Goal: Task Accomplishment & Management: Complete application form

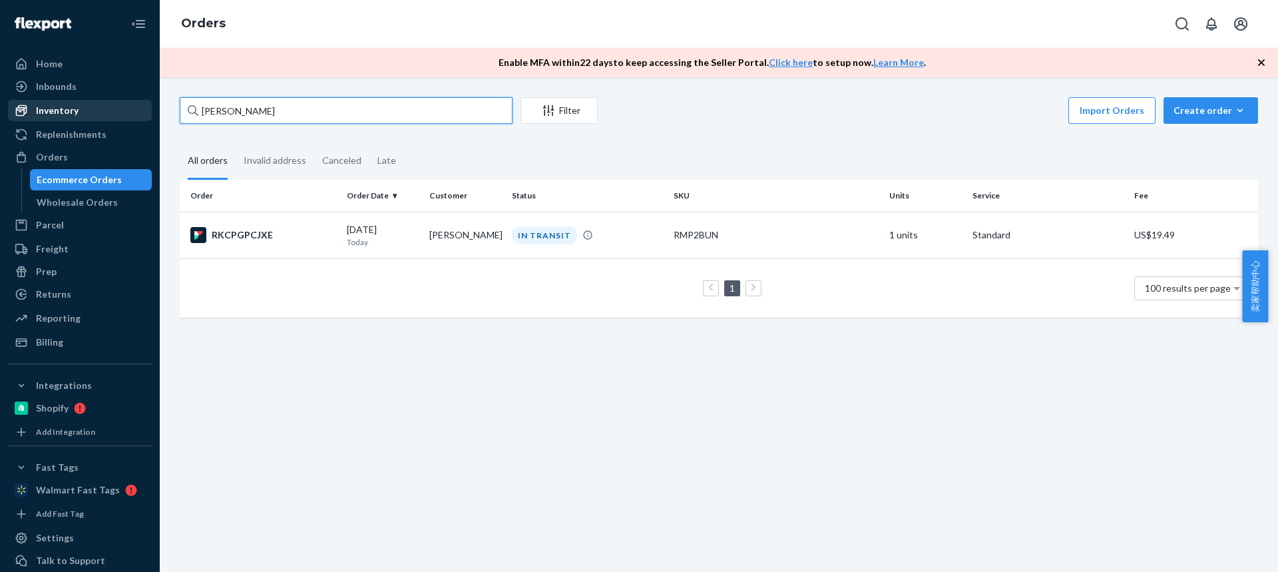
drag, startPoint x: 262, startPoint y: 110, endPoint x: 84, endPoint y: 100, distance: 177.9
click at [84, 102] on div "Home Inbounds Shipping Plans Problems Inventory Products Replenishments Orders …" at bounding box center [639, 286] width 1278 height 572
paste input "Glenn Cable"
type input "Glenn Cable"
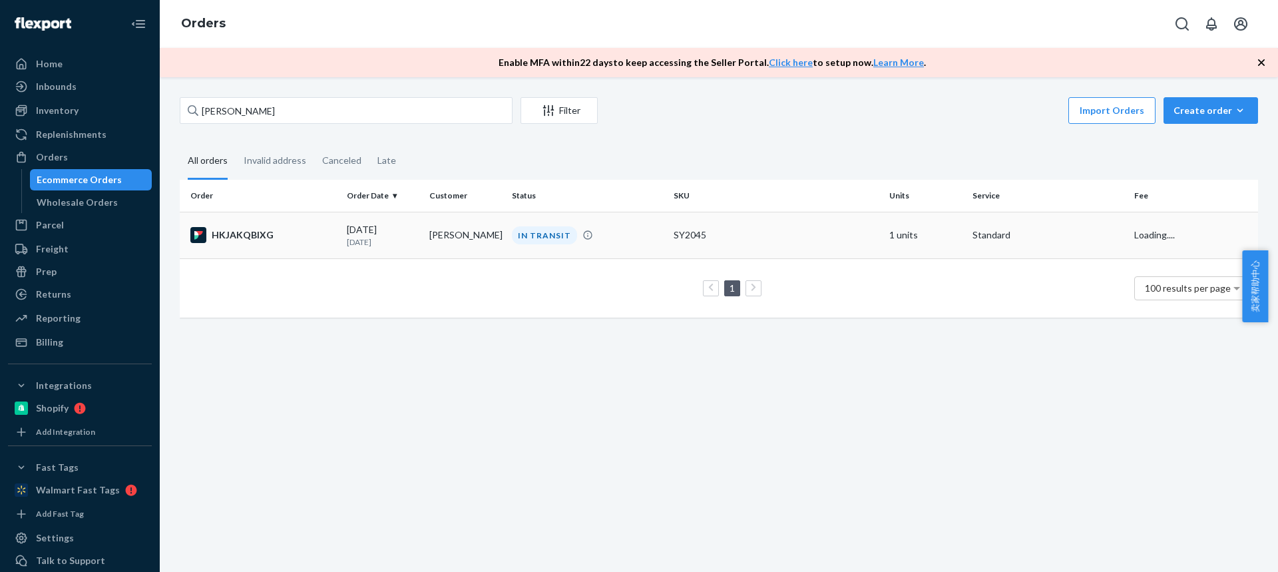
click at [469, 244] on td "Glenn Cable" at bounding box center [465, 235] width 83 height 47
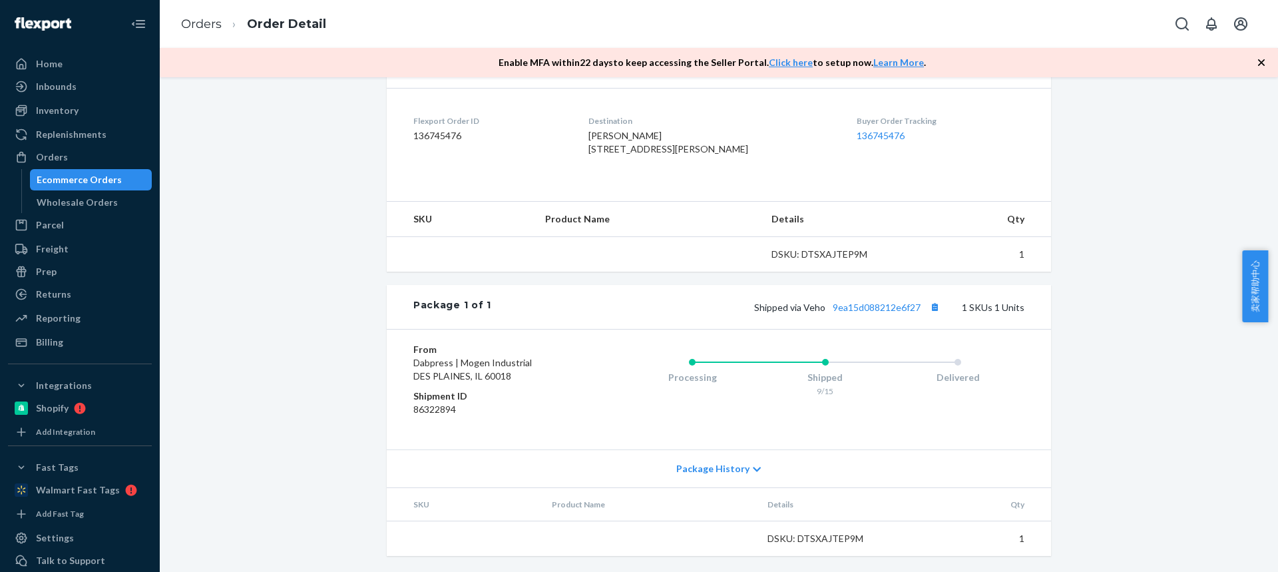
scroll to position [340, 0]
click at [710, 475] on span "Package History" at bounding box center [712, 468] width 73 height 13
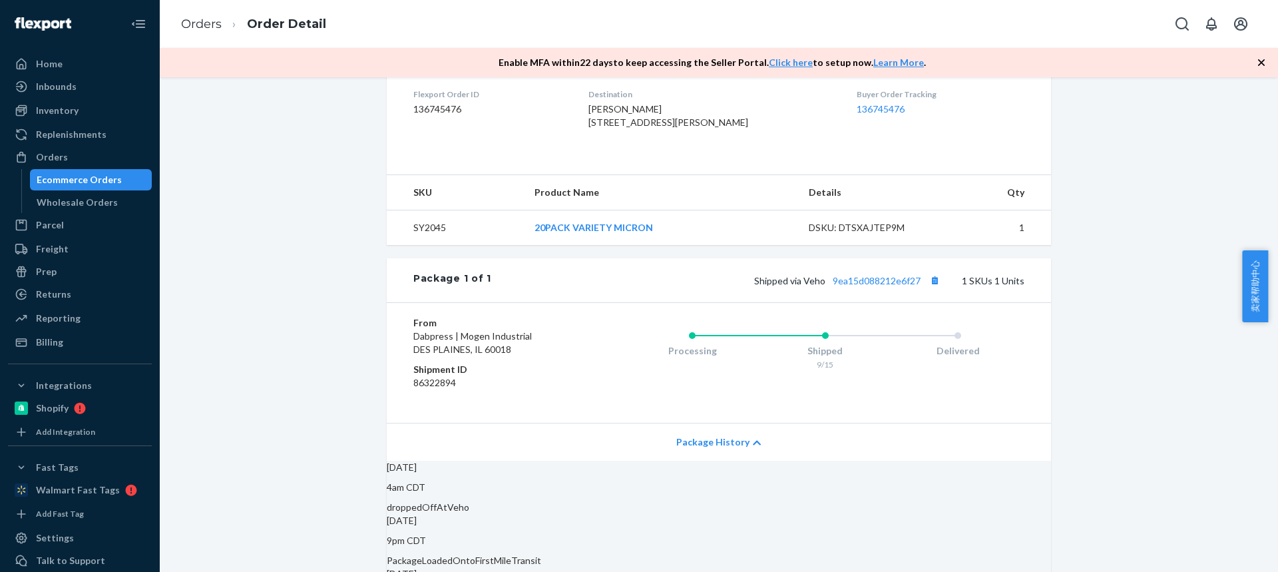
click at [707, 449] on span "Package History" at bounding box center [712, 441] width 73 height 13
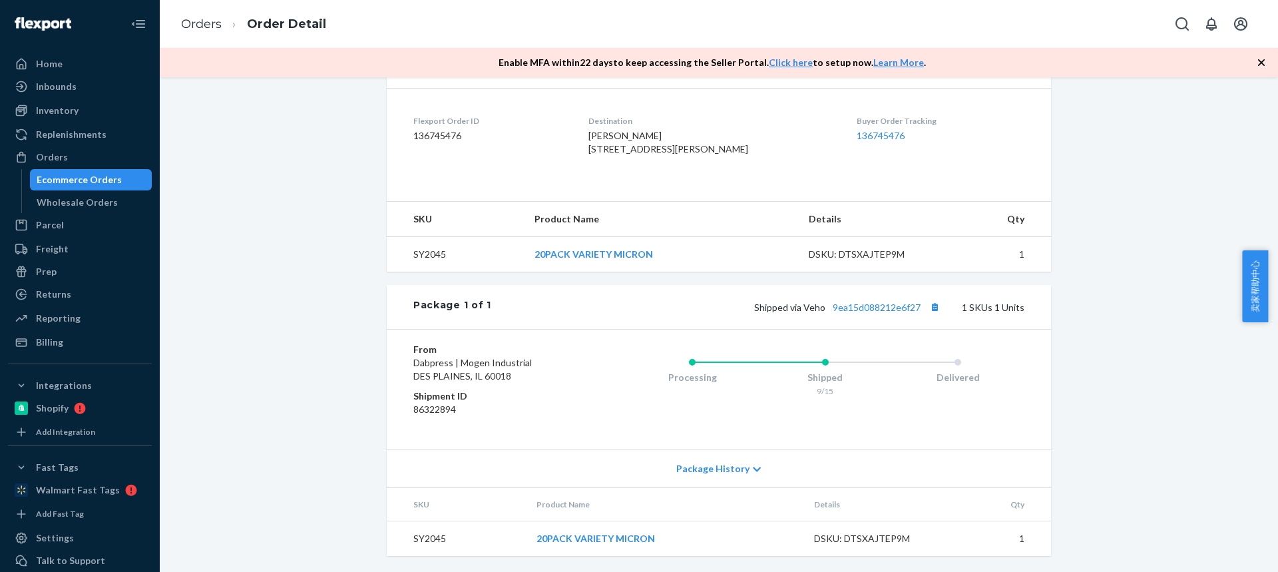
click at [707, 471] on span "Package History" at bounding box center [712, 468] width 73 height 13
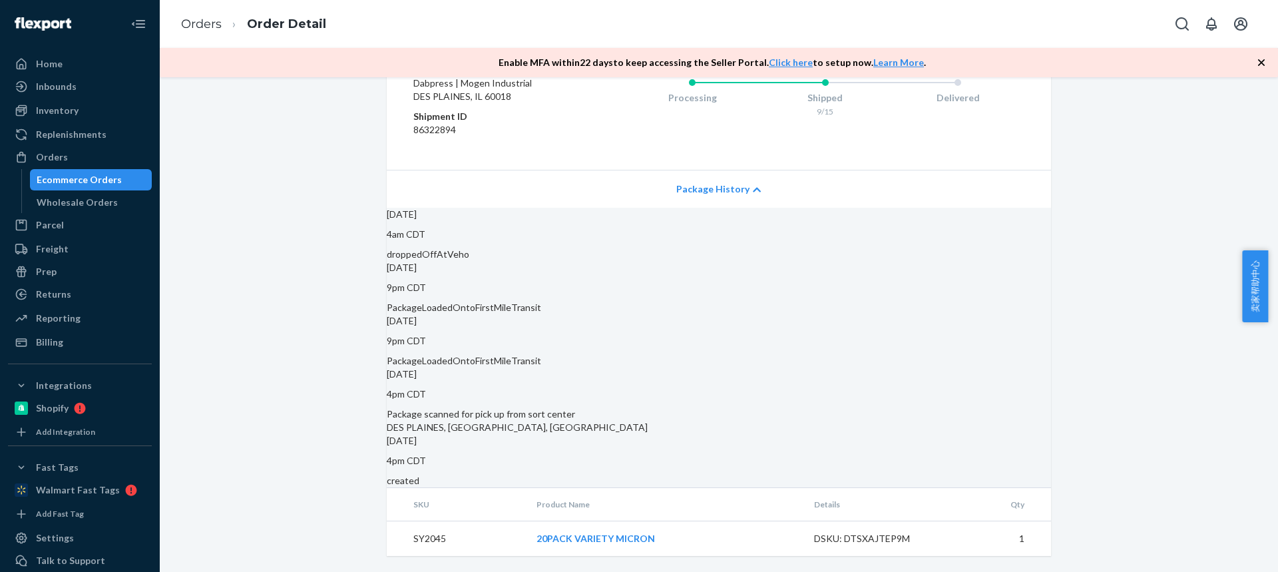
scroll to position [641, 0]
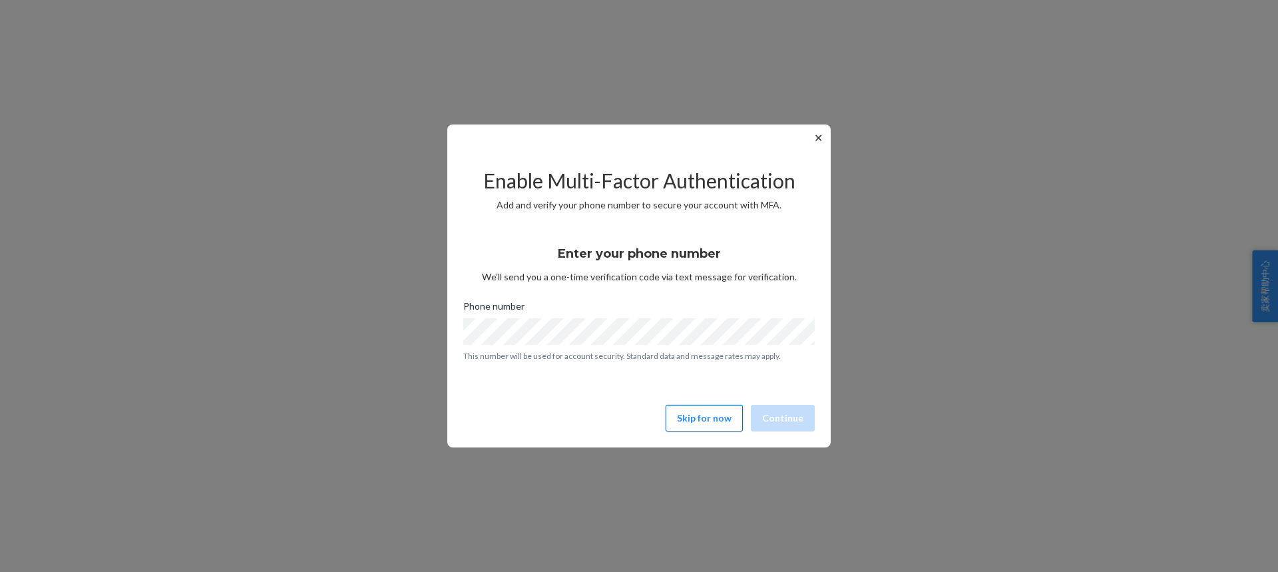
click at [695, 414] on button "Skip for now" at bounding box center [703, 418] width 77 height 27
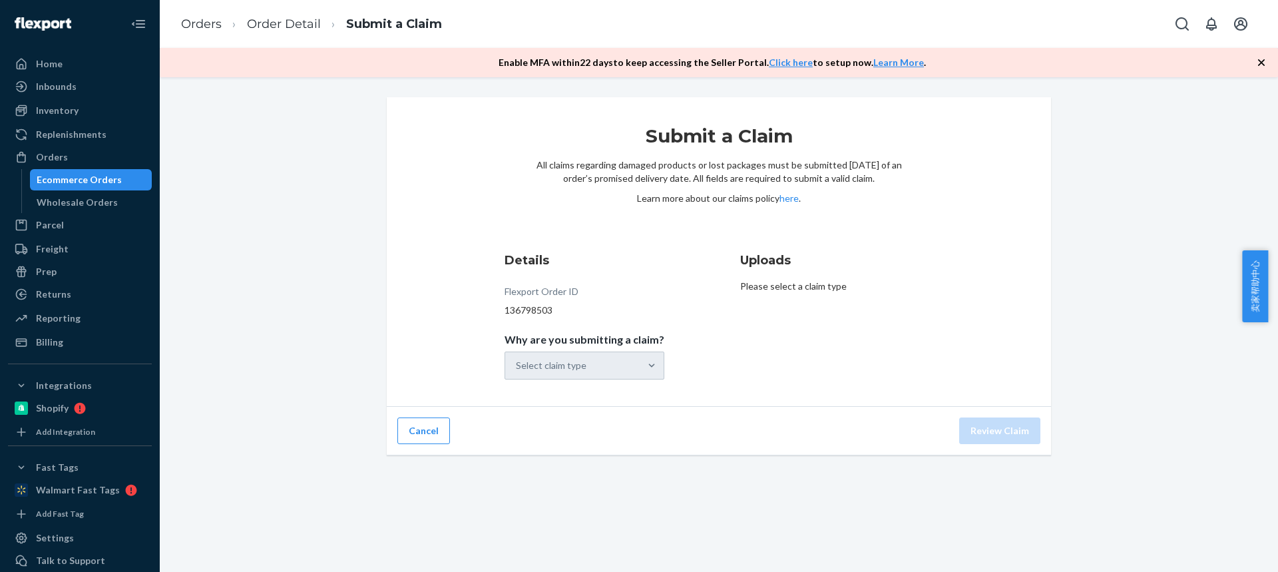
click at [1260, 61] on icon "button" at bounding box center [1260, 62] width 13 height 13
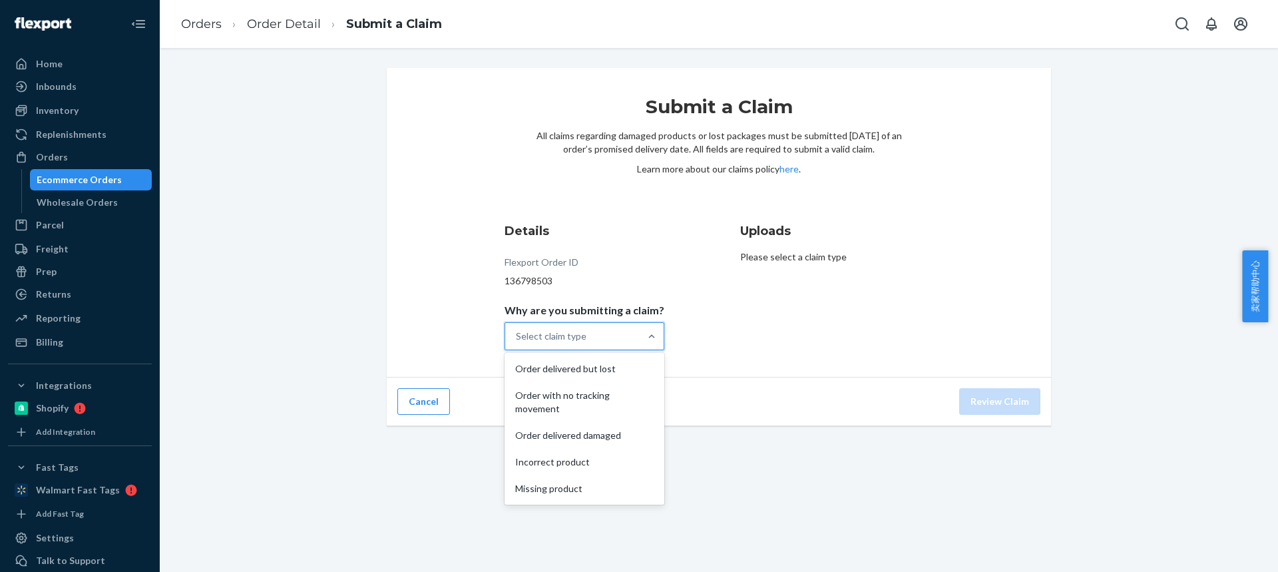
click at [546, 343] on div "Select claim type" at bounding box center [572, 336] width 134 height 27
click at [517, 343] on input "Why are you submitting a claim? option Order delivered but lost focused, 1 of 5…" at bounding box center [516, 335] width 1 height 13
click at [540, 401] on div "Order with no tracking movement" at bounding box center [584, 402] width 154 height 40
click at [517, 343] on input "Why are you submitting a claim? option Order with no tracking movement focused,…" at bounding box center [516, 335] width 1 height 13
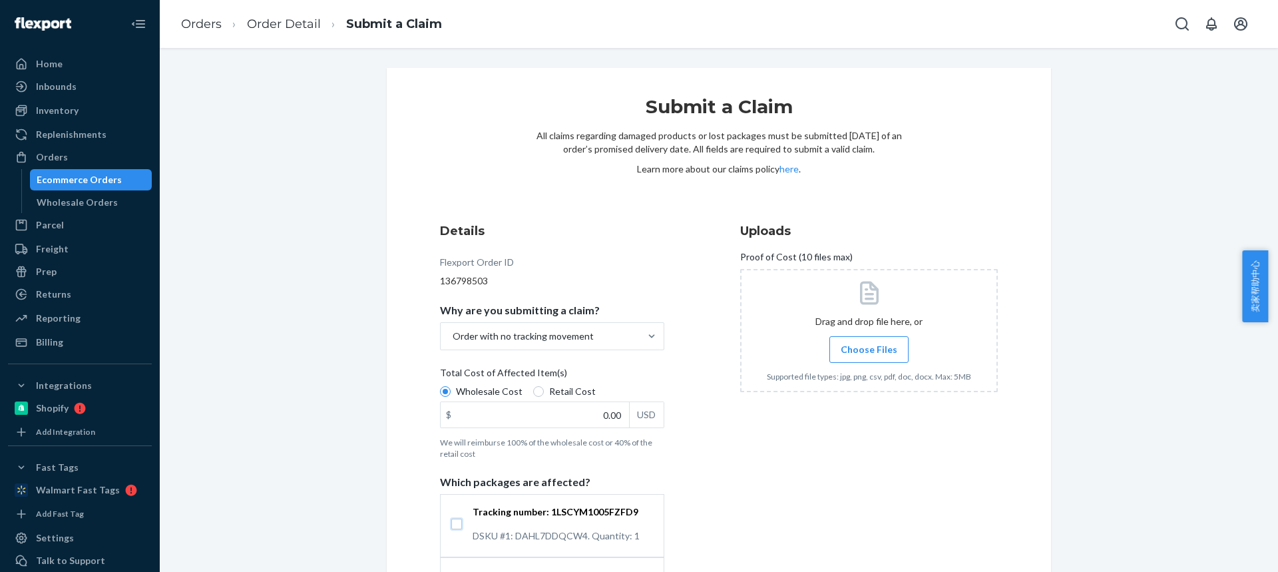
drag, startPoint x: 451, startPoint y: 526, endPoint x: 459, endPoint y: 564, distance: 38.9
click at [451, 526] on input "Tracking number: 1LSCYM1005FZFD9 DSKU #1: DAHL7DDQCW4. Quantity: 1" at bounding box center [456, 523] width 11 height 11
checkbox input "true"
click at [575, 417] on input "0.00" at bounding box center [535, 414] width 188 height 25
type input "234.00"
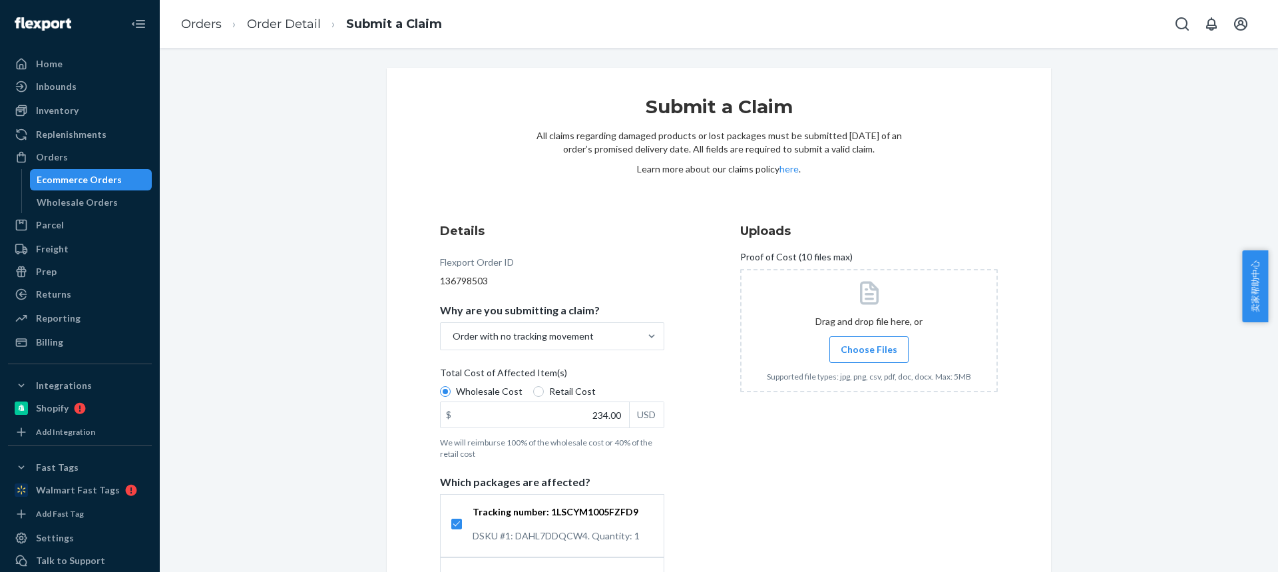
click at [705, 490] on div "Details Flexport Order ID 136798503 Why are you submitting a claim? Order with …" at bounding box center [719, 421] width 558 height 398
click at [843, 357] on label "Choose Files" at bounding box center [868, 349] width 79 height 27
click at [868, 357] on input "Choose Files" at bounding box center [868, 349] width 1 height 15
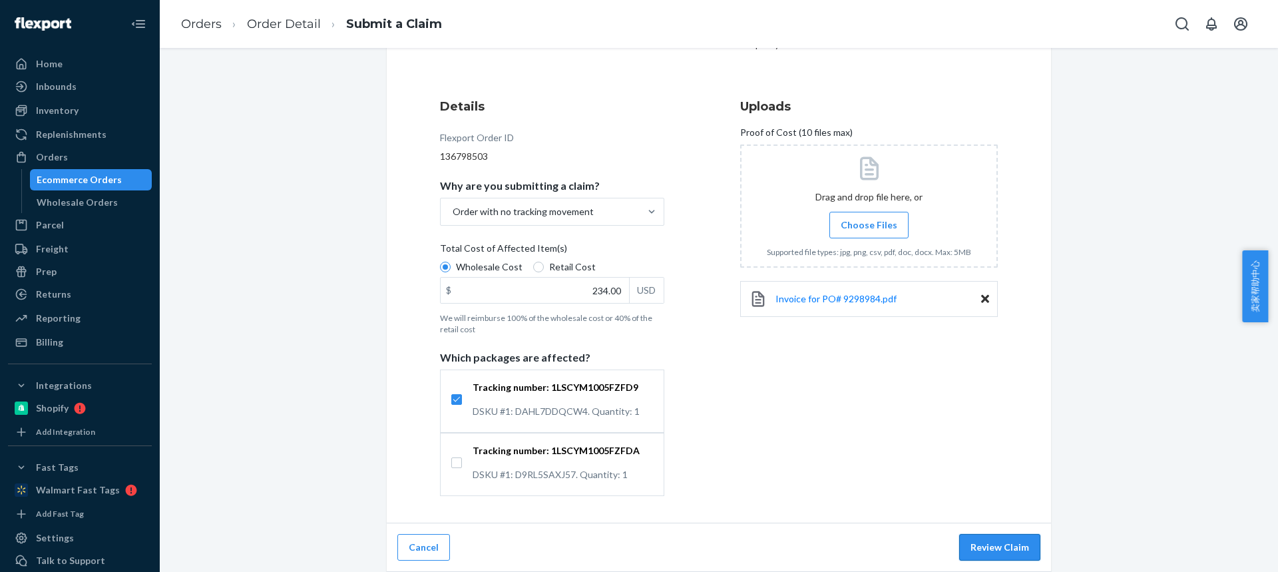
click at [982, 551] on button "Review Claim" at bounding box center [999, 547] width 81 height 27
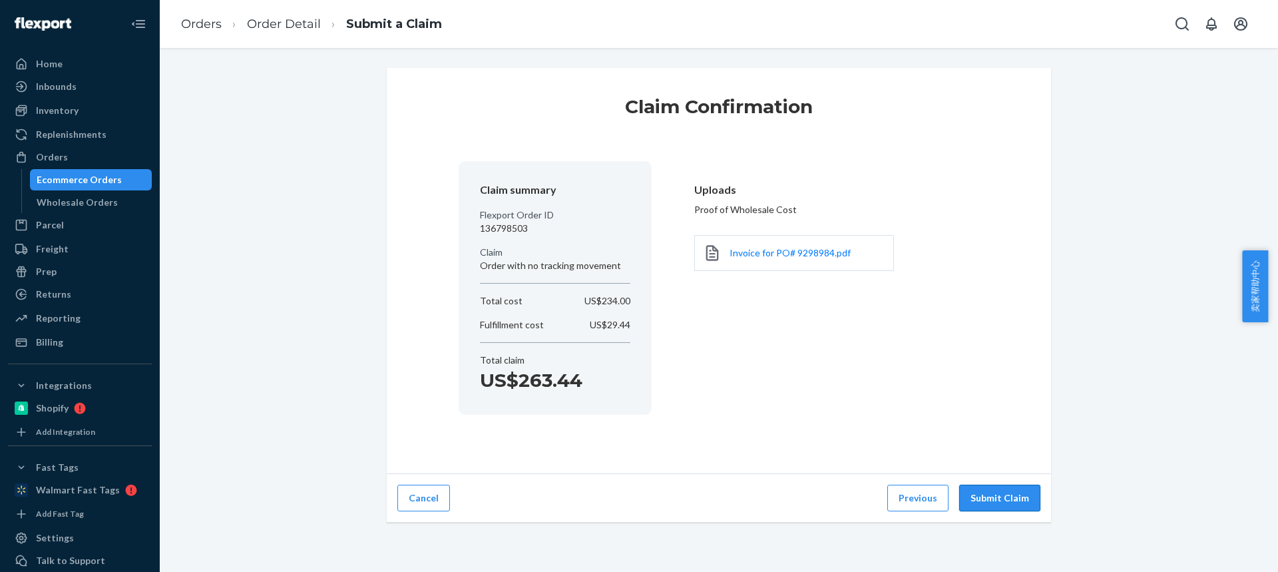
click at [980, 500] on button "Submit Claim" at bounding box center [999, 497] width 81 height 27
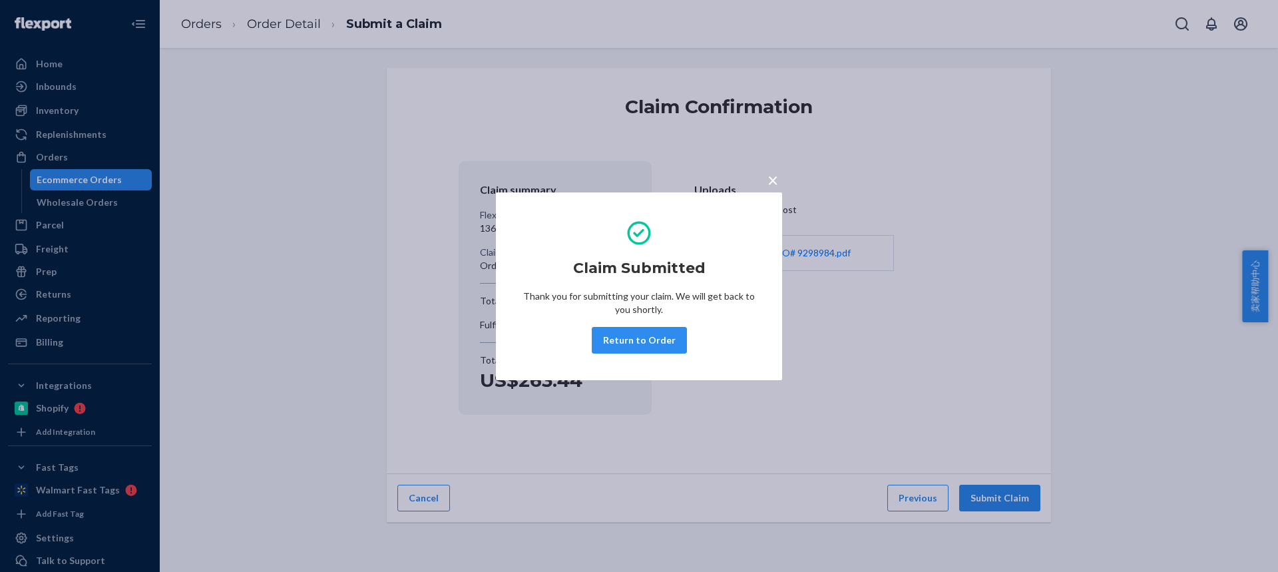
click at [771, 181] on span "×" at bounding box center [772, 179] width 11 height 23
